Goal: Information Seeking & Learning: Learn about a topic

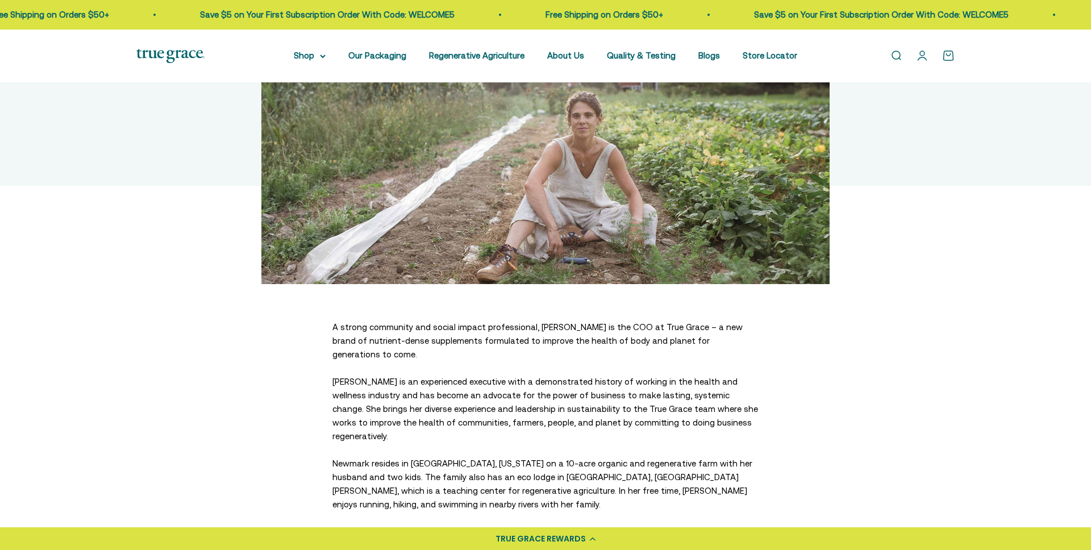
scroll to position [151, 0]
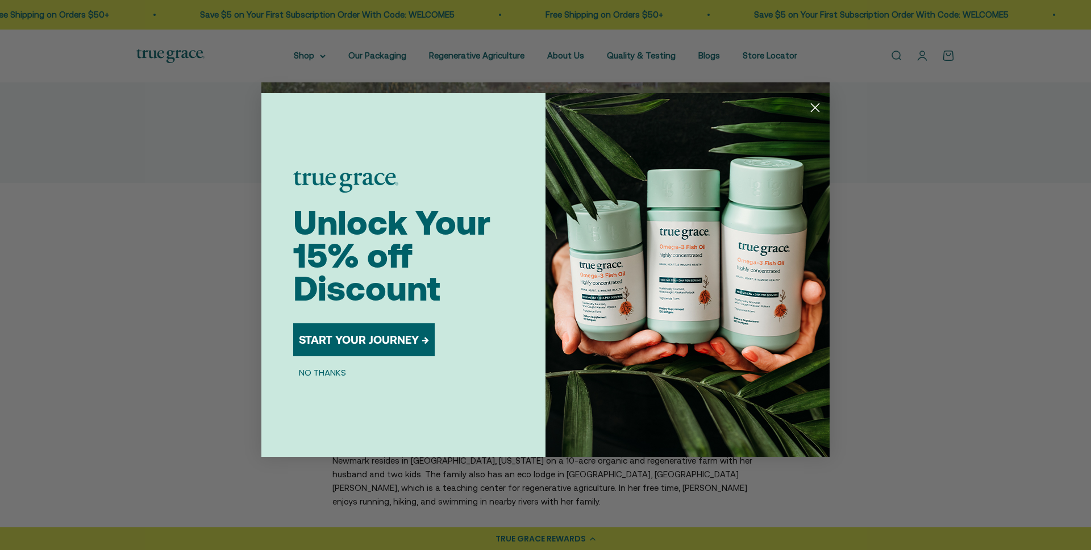
click at [816, 105] on circle "Close dialog" at bounding box center [815, 107] width 19 height 19
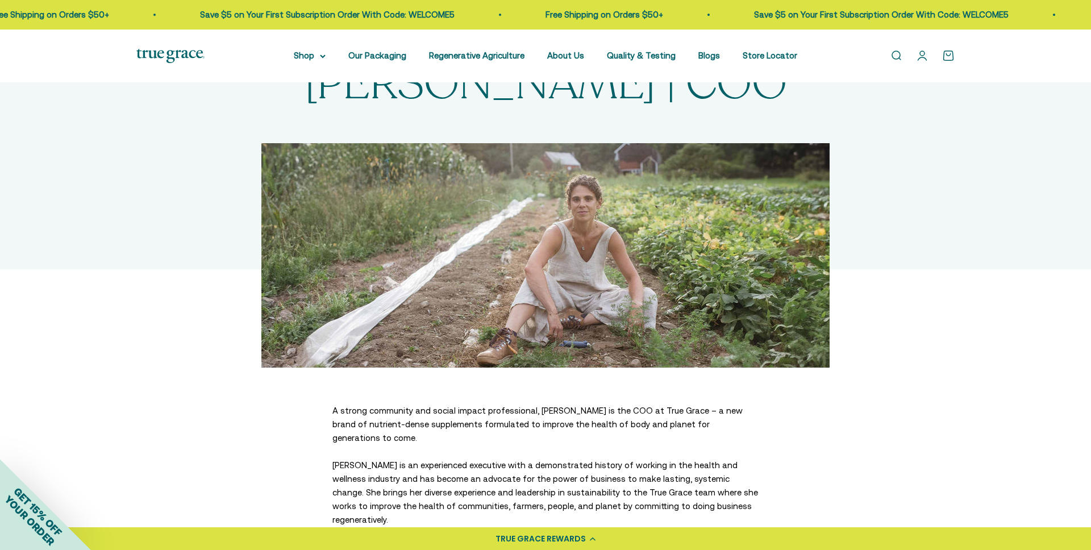
scroll to position [0, 0]
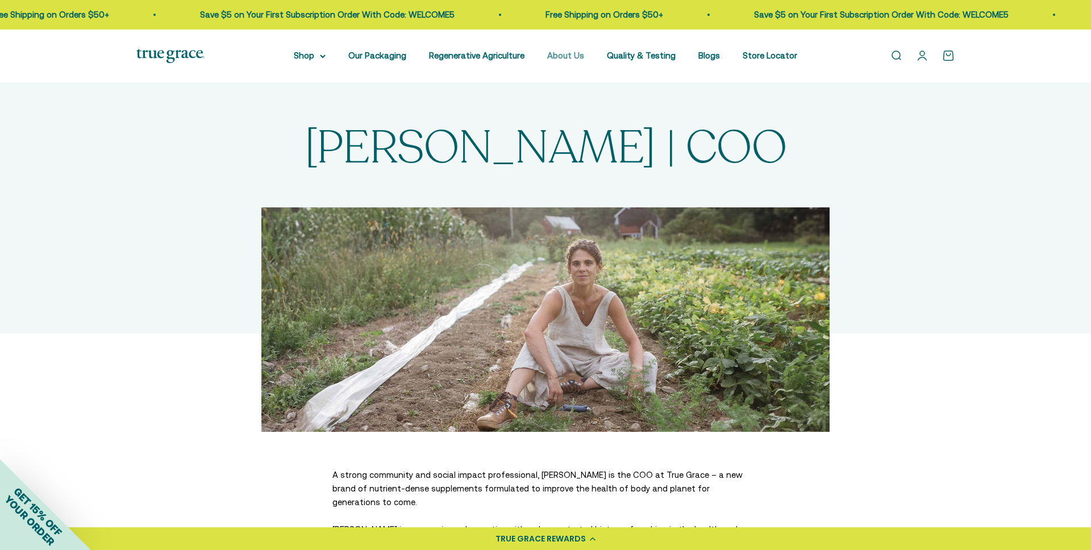
click at [582, 55] on link "About Us" at bounding box center [565, 56] width 37 height 10
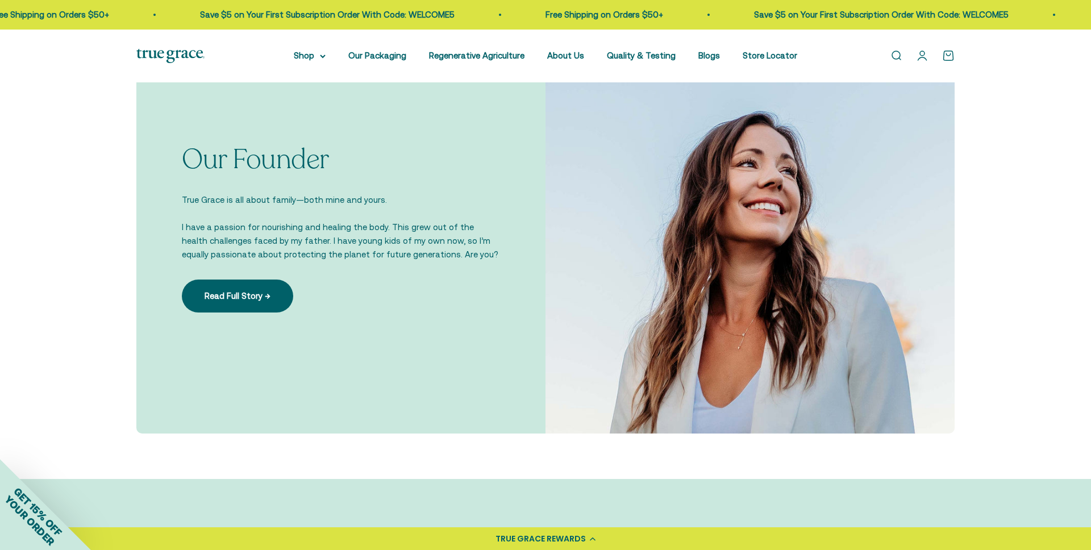
scroll to position [803, 0]
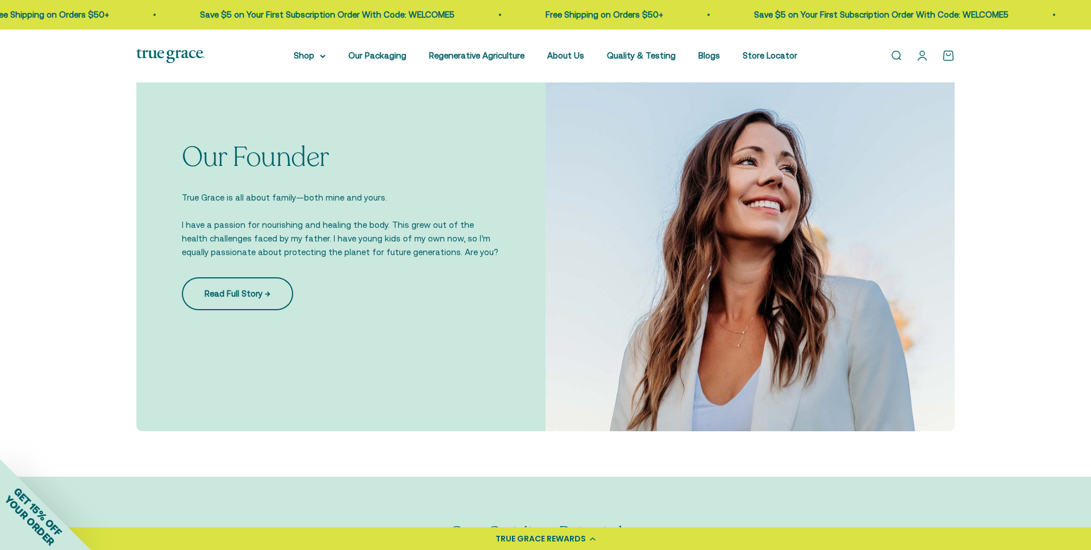
click at [222, 293] on link "Read Full Story →" at bounding box center [237, 293] width 111 height 33
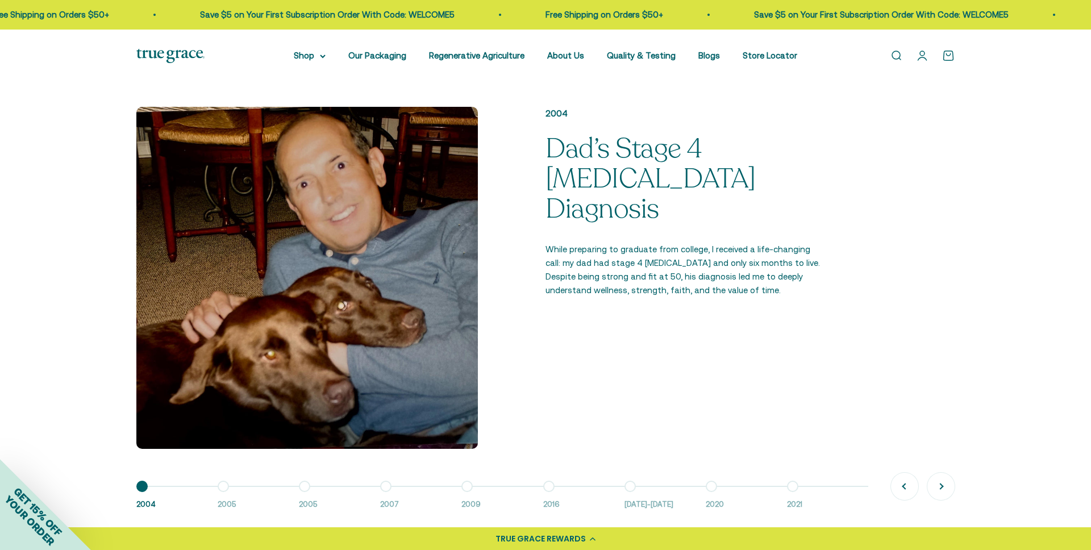
scroll to position [799, 0]
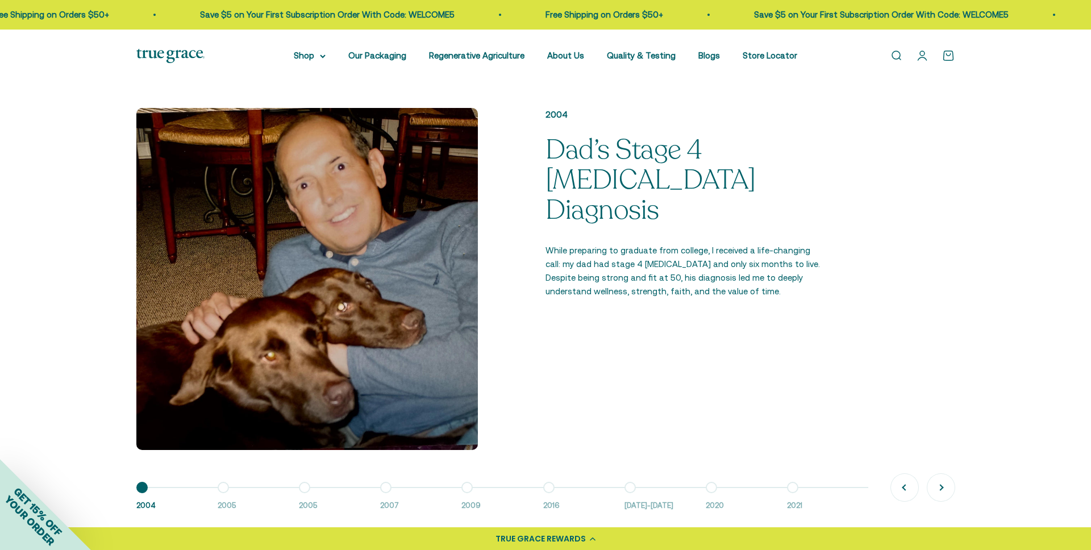
click at [709, 307] on div "2004 Dad’s Stage 4 Cancer Diagnosis While preparing to graduate from college, I…" at bounding box center [545, 278] width 818 height 341
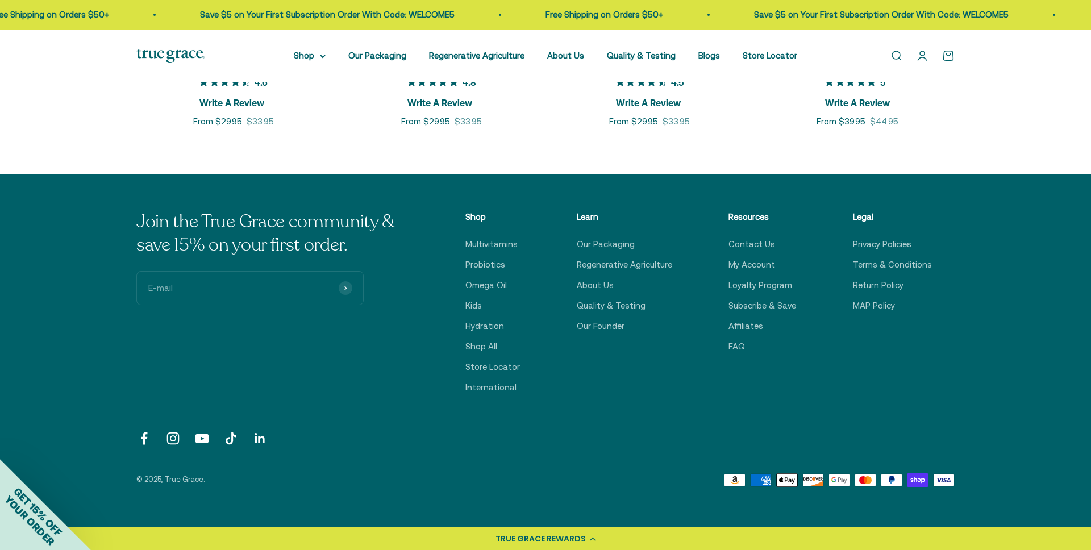
scroll to position [1992, 0]
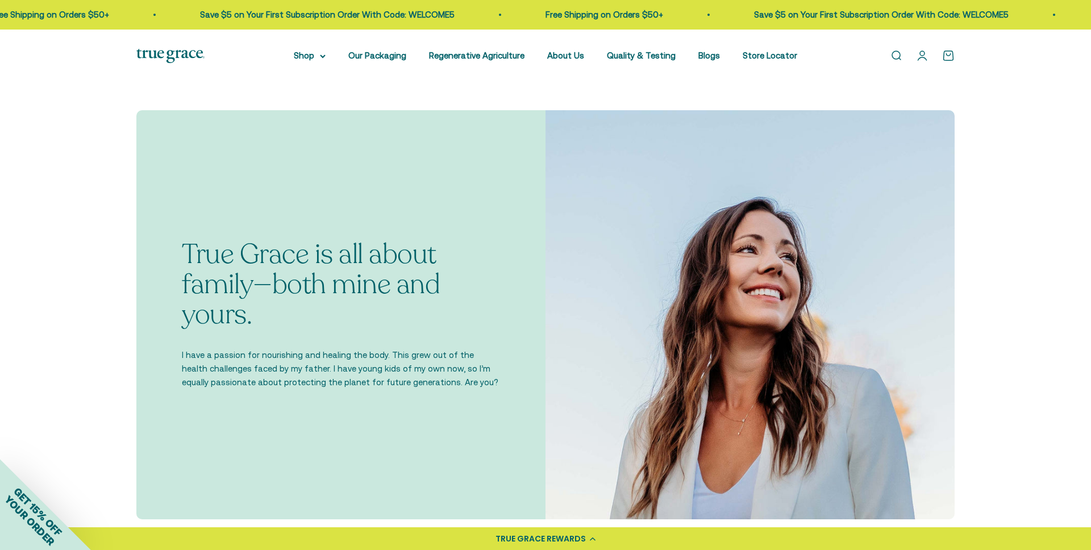
drag, startPoint x: 383, startPoint y: 357, endPoint x: 483, endPoint y: 322, distance: 105.8
click at [407, 340] on div "True Grace is all about family—both mine and yours. I have a passion for nouris…" at bounding box center [341, 314] width 318 height 149
click at [660, 311] on img at bounding box center [749, 314] width 409 height 409
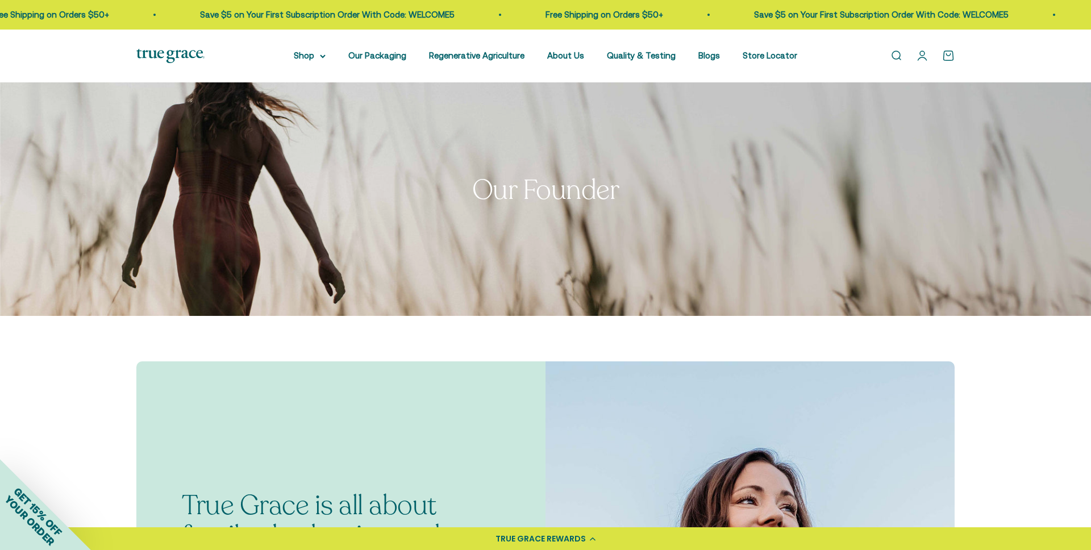
scroll to position [0, 0]
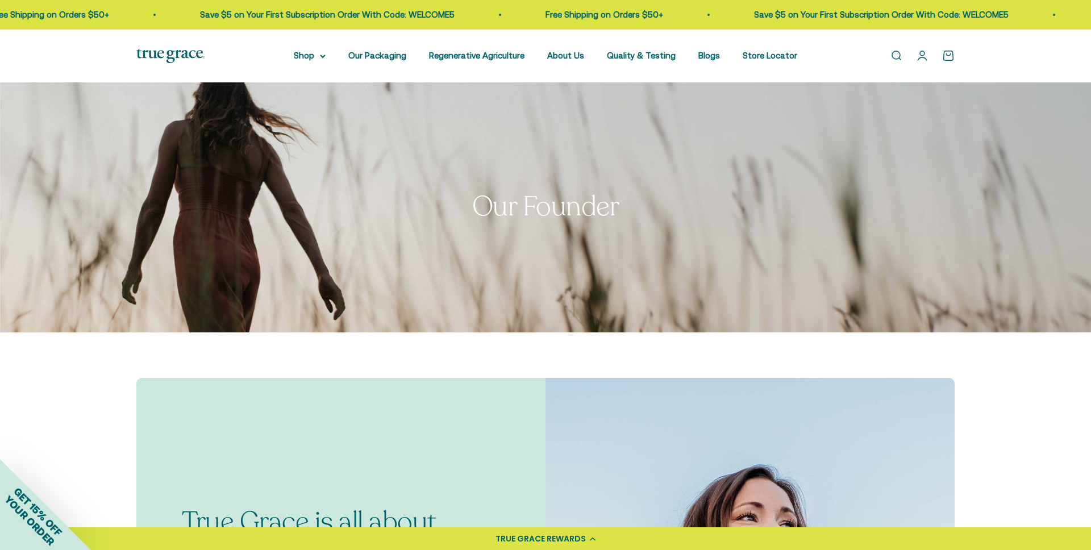
click at [528, 198] on span "Our Founder" at bounding box center [545, 207] width 147 height 30
click at [556, 53] on link "About Us" at bounding box center [565, 56] width 37 height 10
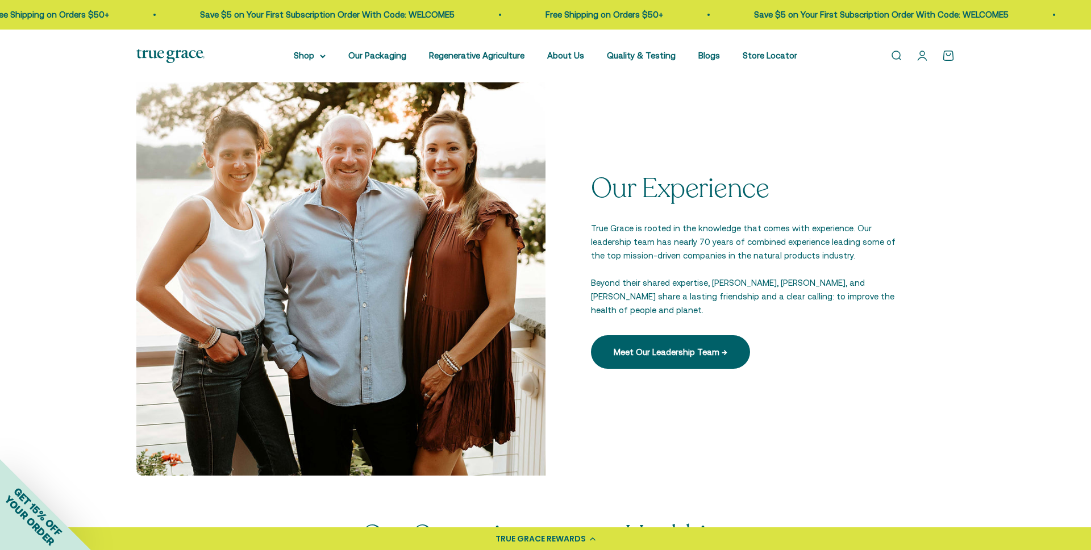
scroll to position [1579, 0]
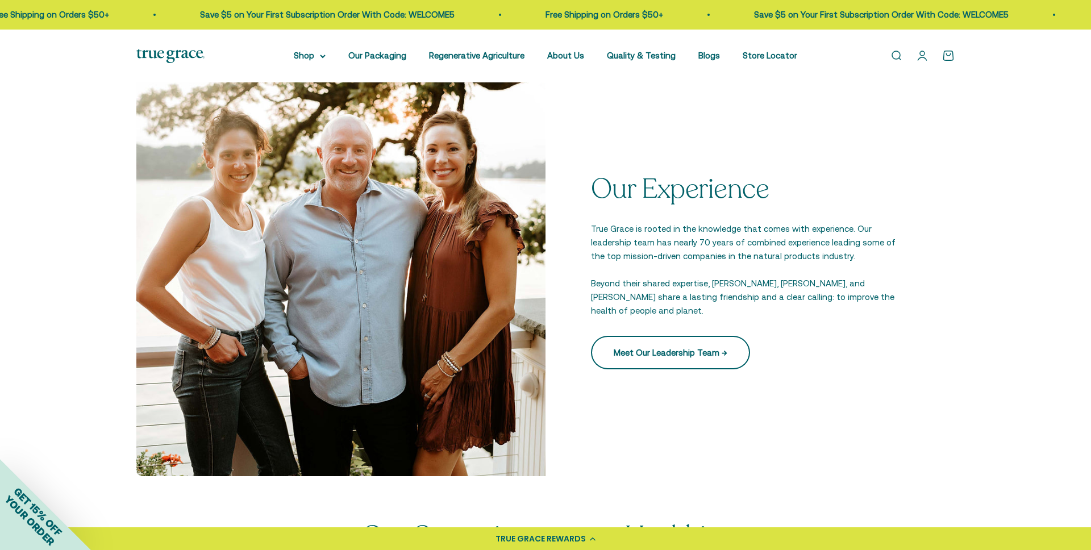
click at [629, 345] on link "Meet Our Leadership Team →" at bounding box center [670, 352] width 159 height 33
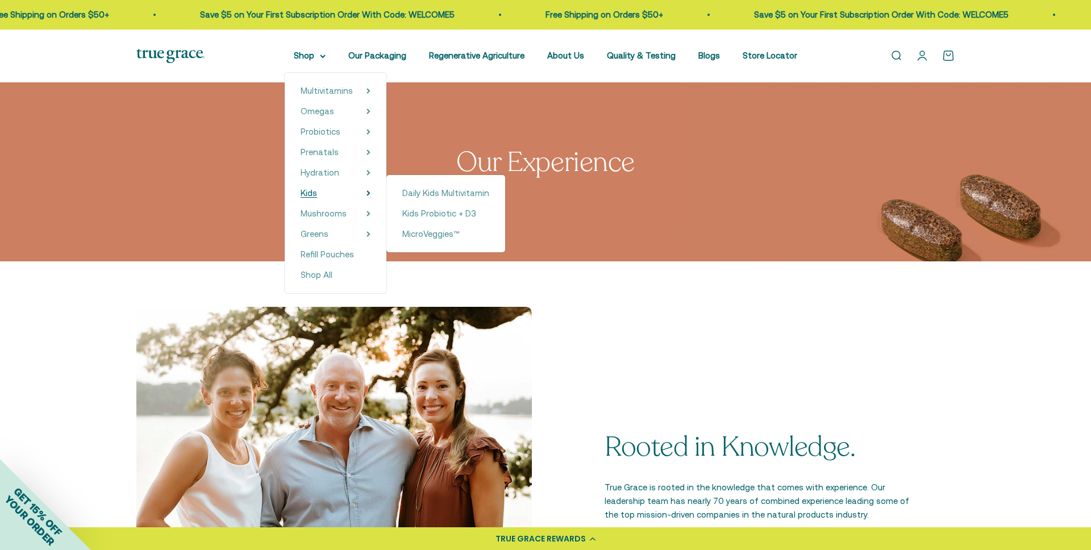
scroll to position [19, 0]
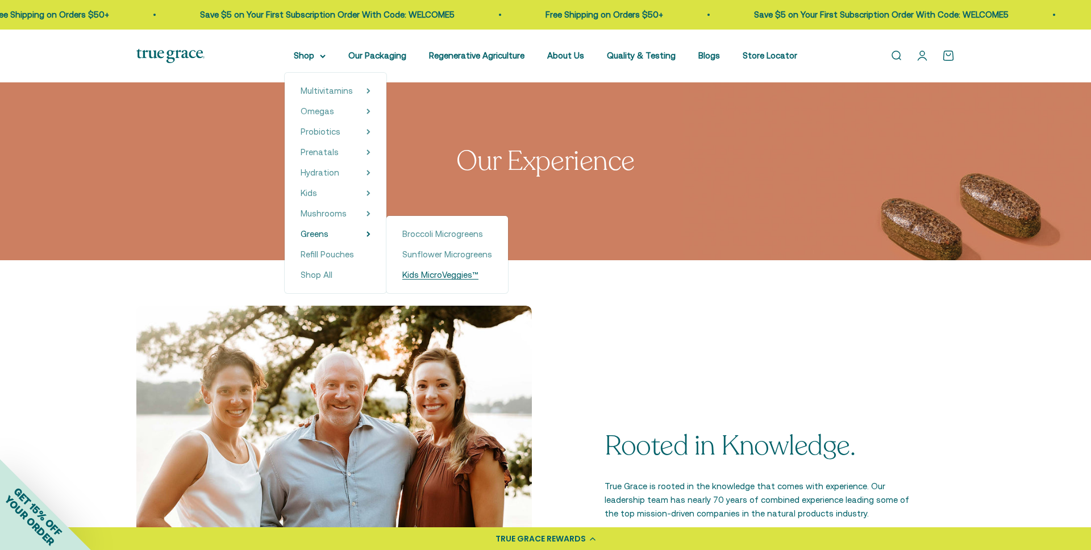
click at [416, 276] on span "Kids MicroVeggies™" at bounding box center [440, 275] width 76 height 10
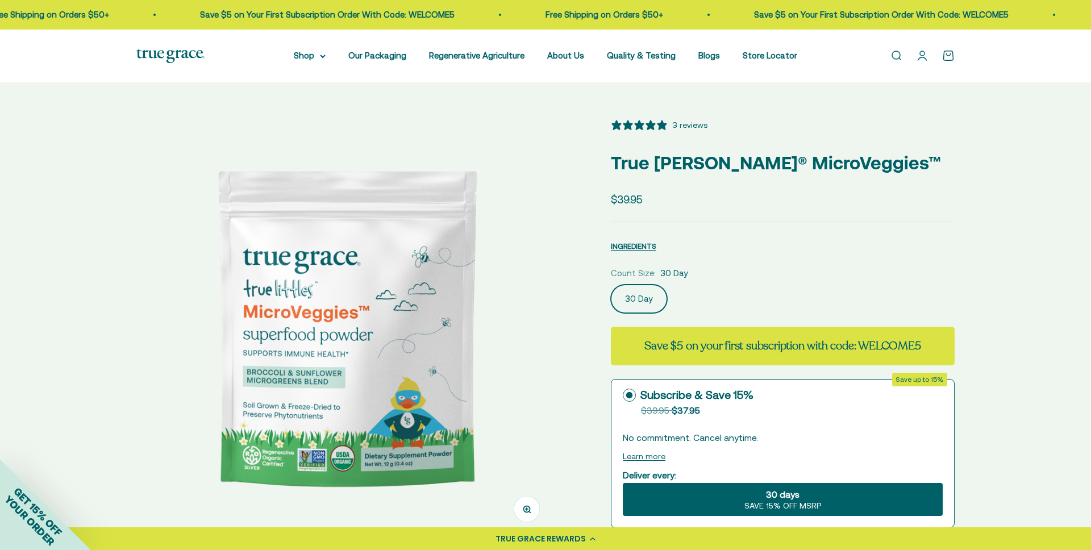
select select "3"
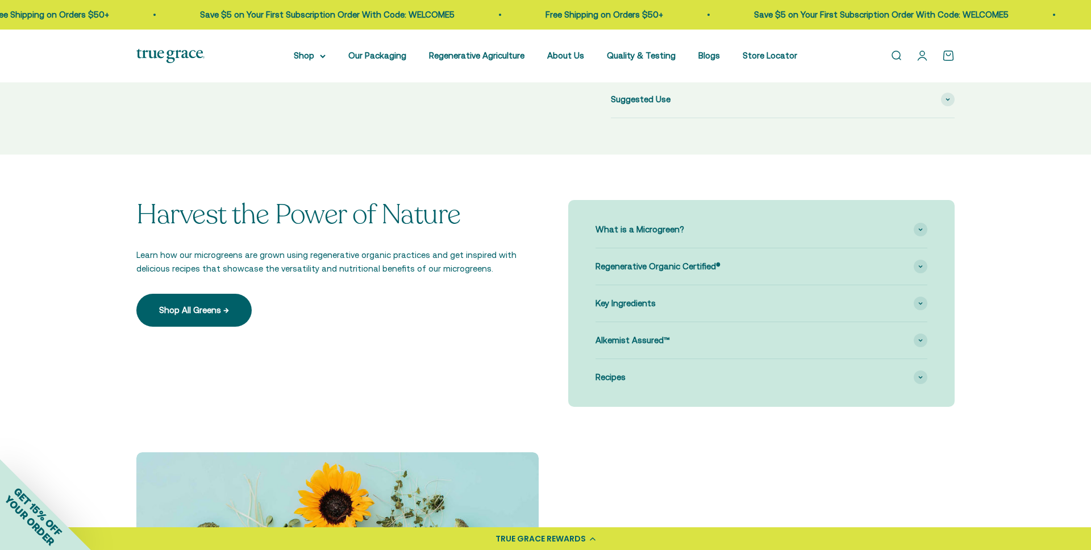
scroll to position [637, 0]
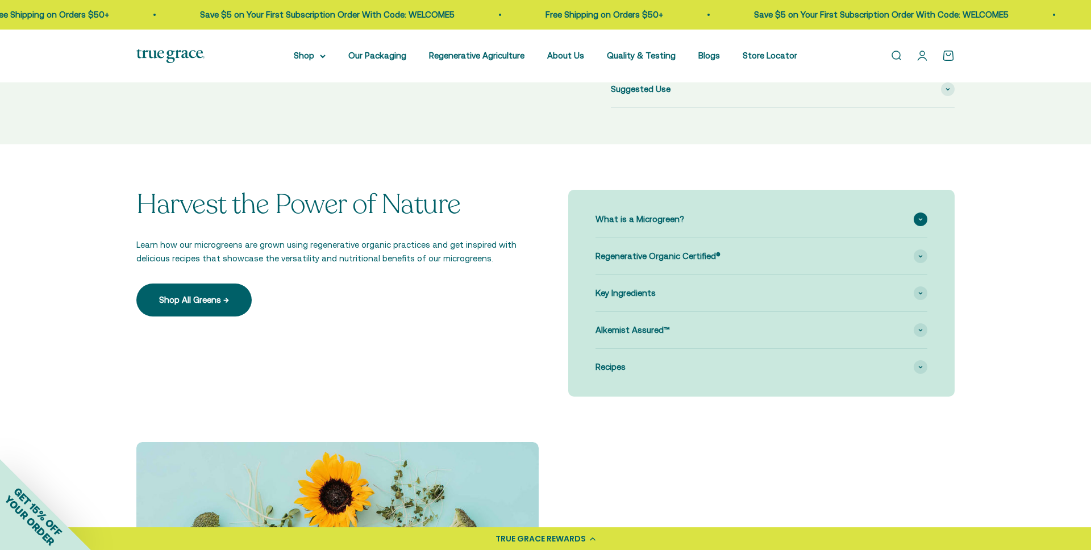
click at [633, 211] on div "What is a Microgreen?" at bounding box center [761, 219] width 332 height 36
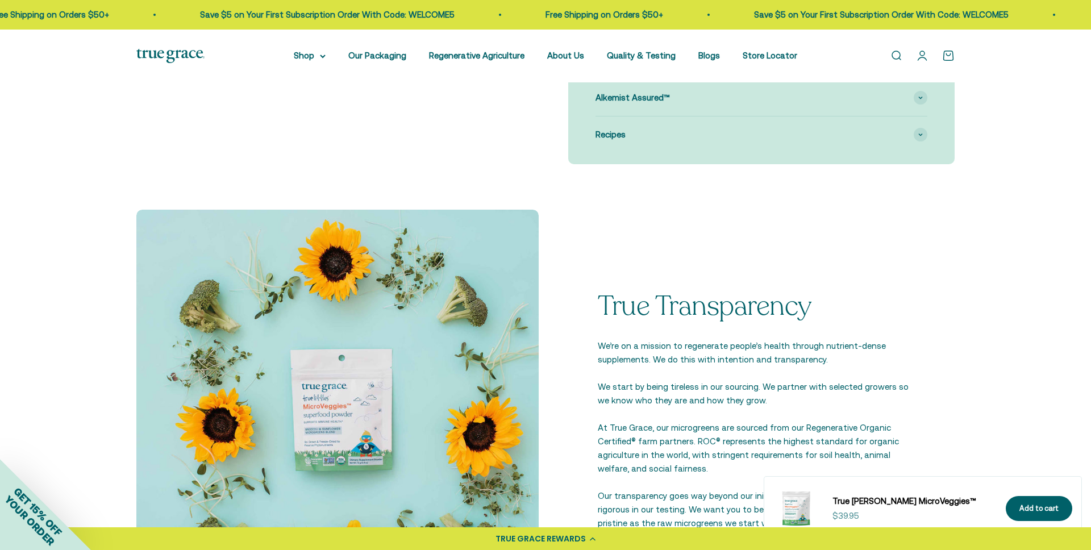
scroll to position [990, 0]
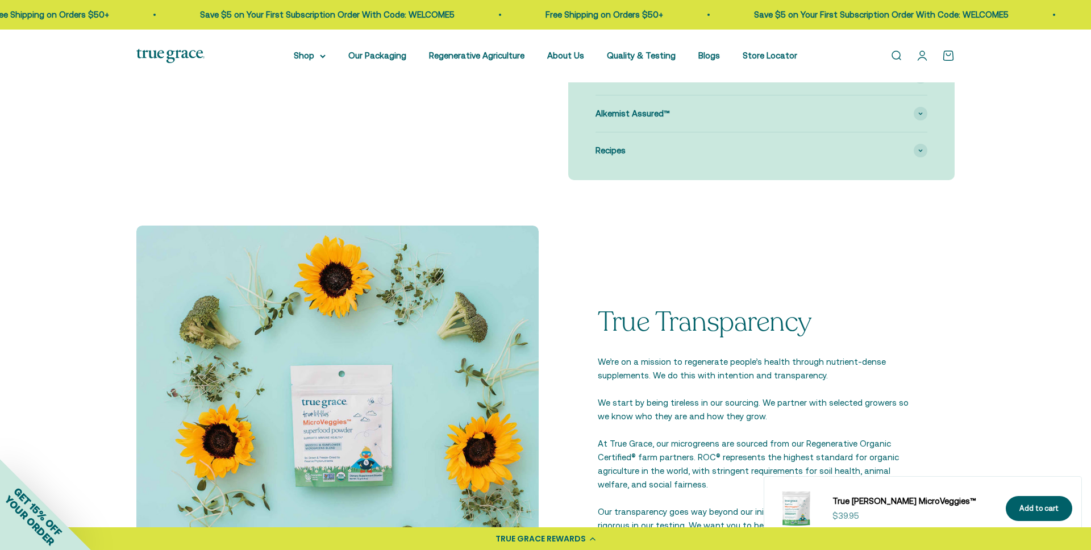
click at [167, 52] on img at bounding box center [170, 56] width 68 height 14
